Goal: Transaction & Acquisition: Purchase product/service

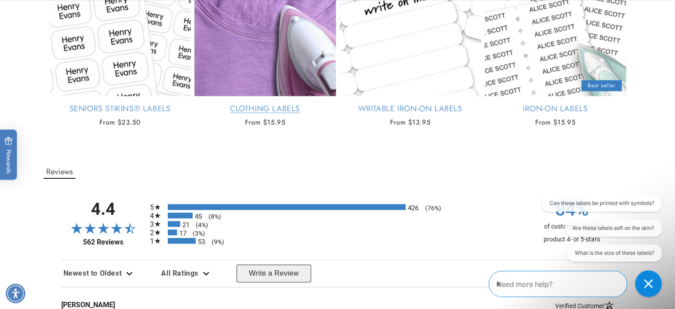
scroll to position [711, 0]
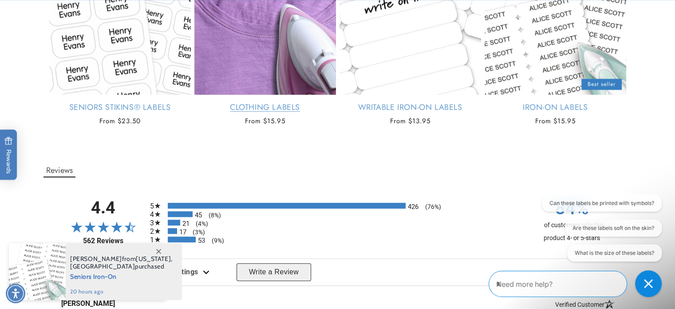
click at [282, 112] on link "Clothing Labels" at bounding box center [266, 107] width 142 height 10
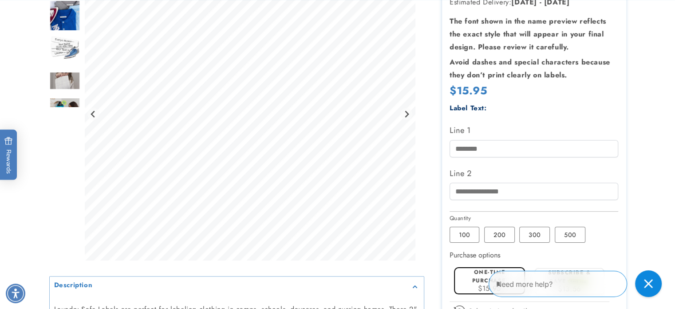
scroll to position [222, 0]
